Goal: Transaction & Acquisition: Purchase product/service

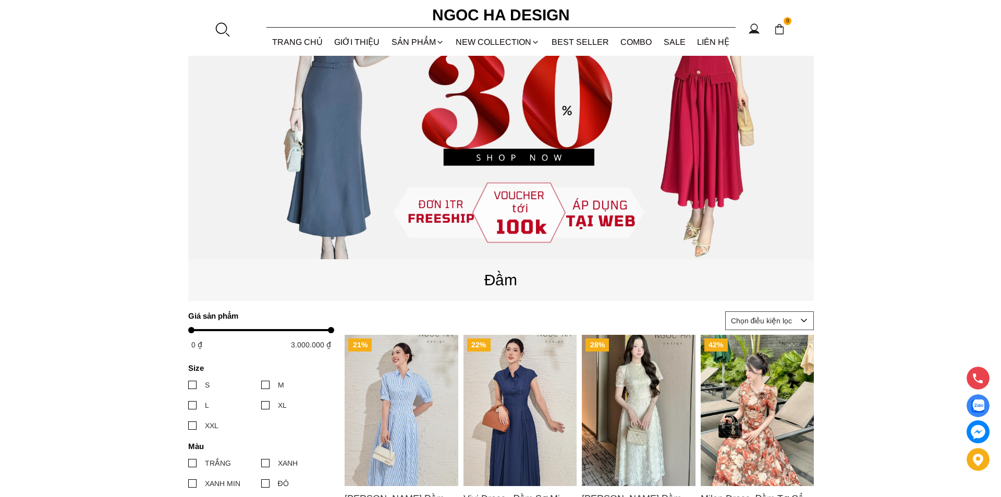
scroll to position [365, 0]
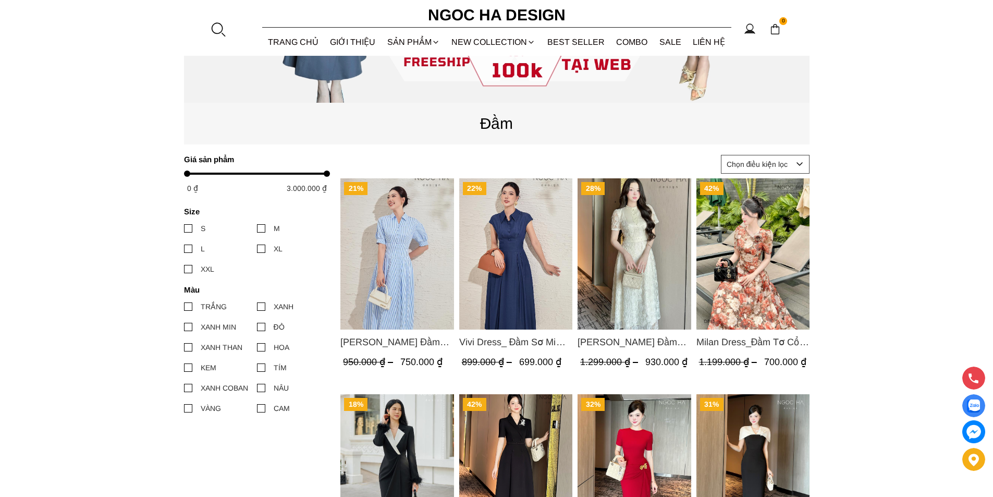
click at [222, 34] on div at bounding box center [218, 29] width 16 height 16
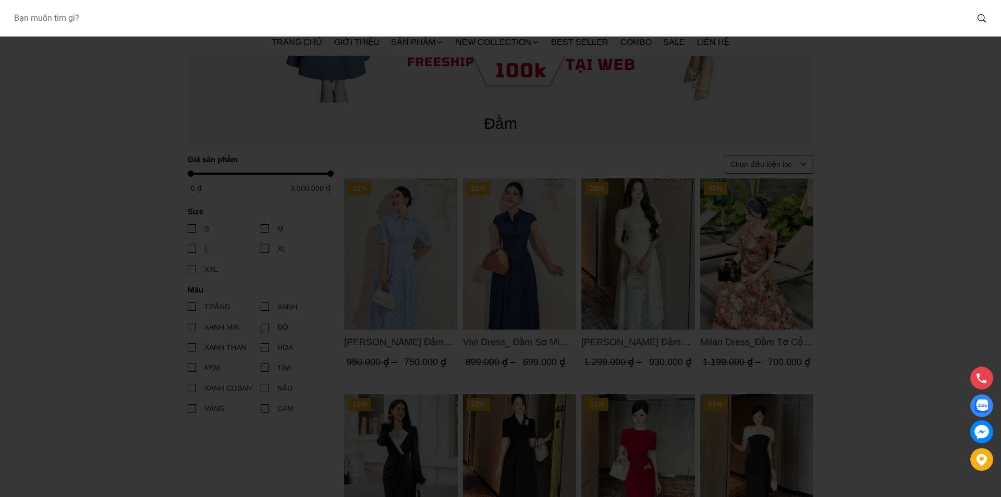
click at [122, 28] on input "Input search Bạn muốn tìm gì?" at bounding box center [486, 18] width 962 height 24
type input "127"
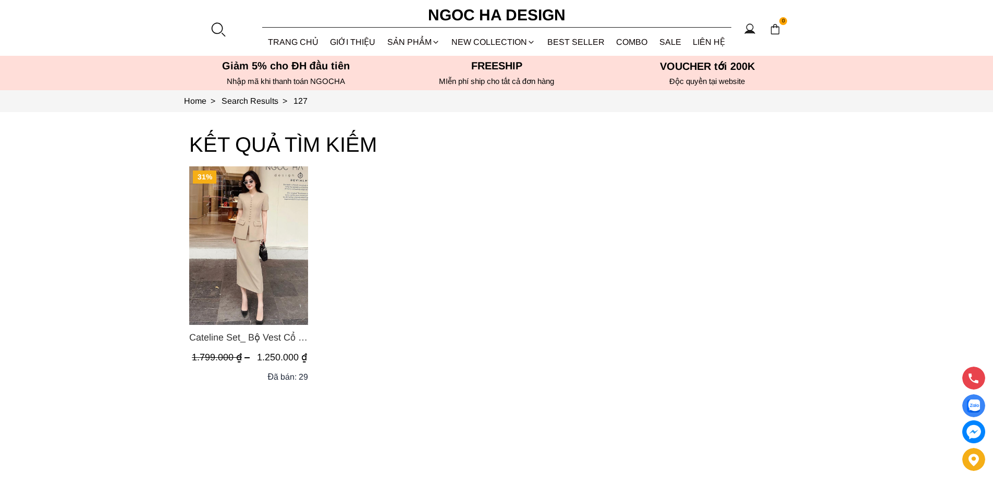
click at [233, 252] on img "Product image - Cateline Set_ Bộ Vest Cổ V Đính Cúc Nhí Chân Váy Bút Chì BJ127" at bounding box center [248, 245] width 119 height 158
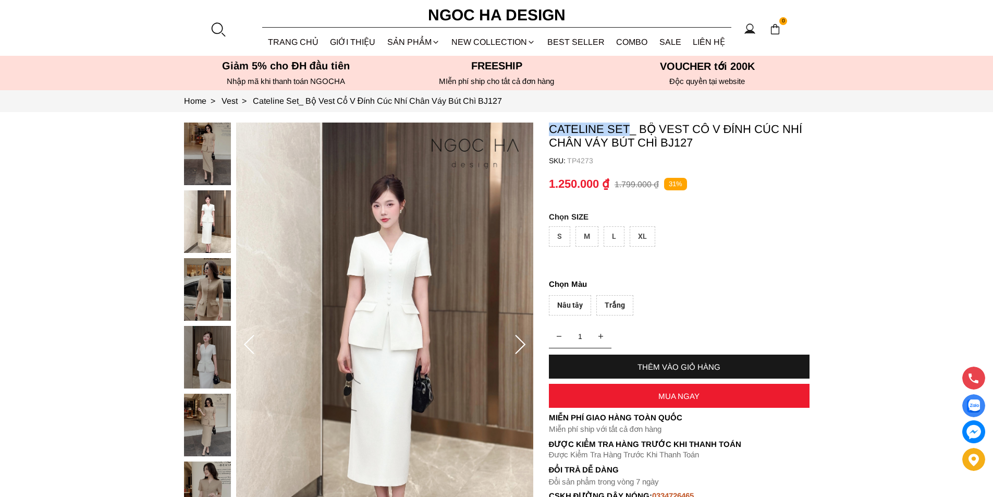
copy p "Cateline Set"
drag, startPoint x: 544, startPoint y: 125, endPoint x: 627, endPoint y: 126, distance: 83.4
click at [627, 126] on section "Cateline Set_ Bộ Vest Cổ V Đính Cúc Nhí Chân Váy Bút Chì BJ127 SKU: TP4273 1 TH…" at bounding box center [496, 345] width 993 height 466
